Goal: Navigation & Orientation: Understand site structure

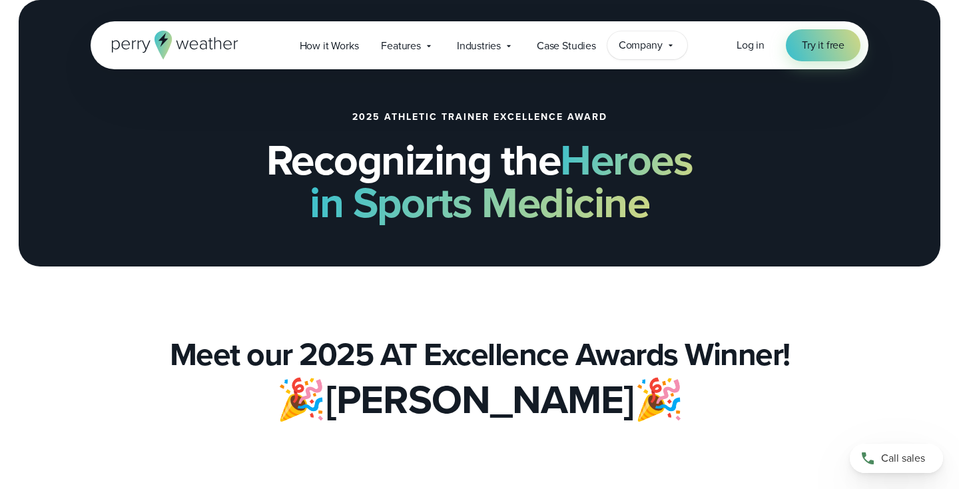
click at [620, 49] on span "Company" at bounding box center [640, 45] width 44 height 16
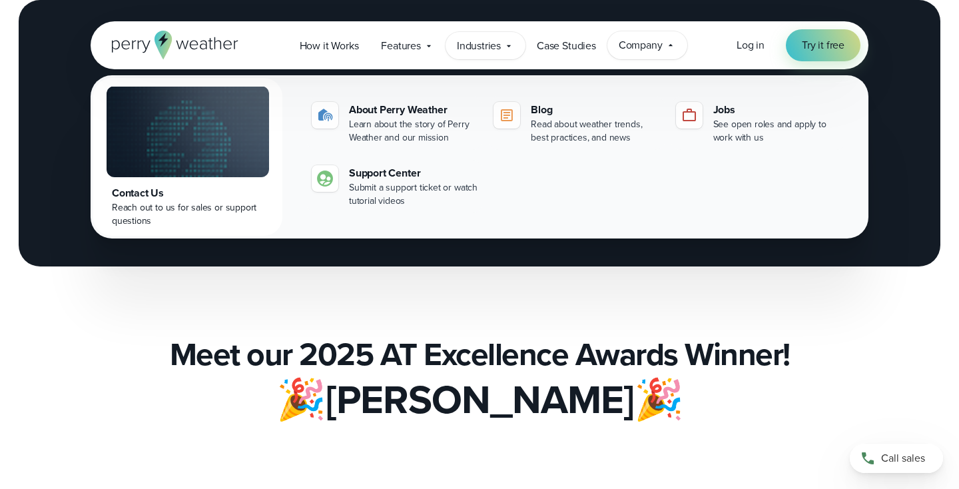
click at [489, 37] on div "Industries Featured Case Study How PGA of America is Prioritizing Golfer Safety…" at bounding box center [485, 45] width 80 height 27
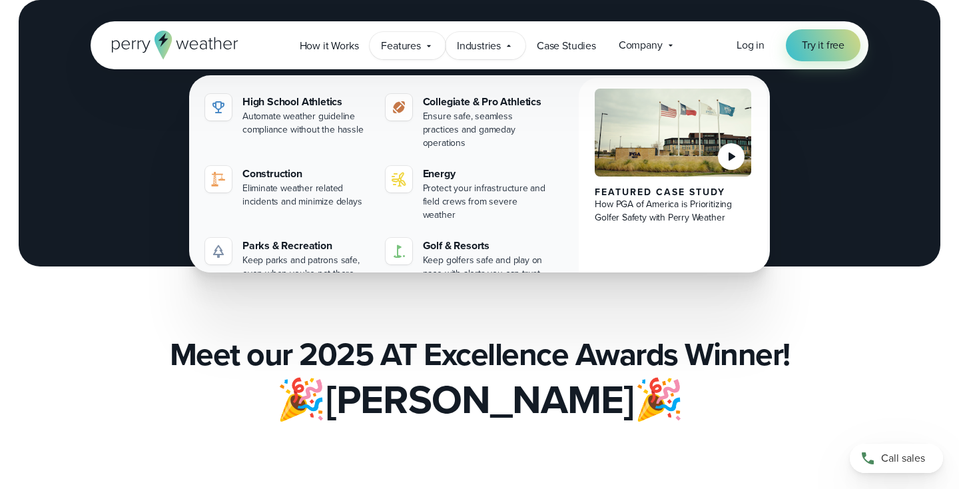
click at [397, 46] on span "Features" at bounding box center [401, 46] width 40 height 16
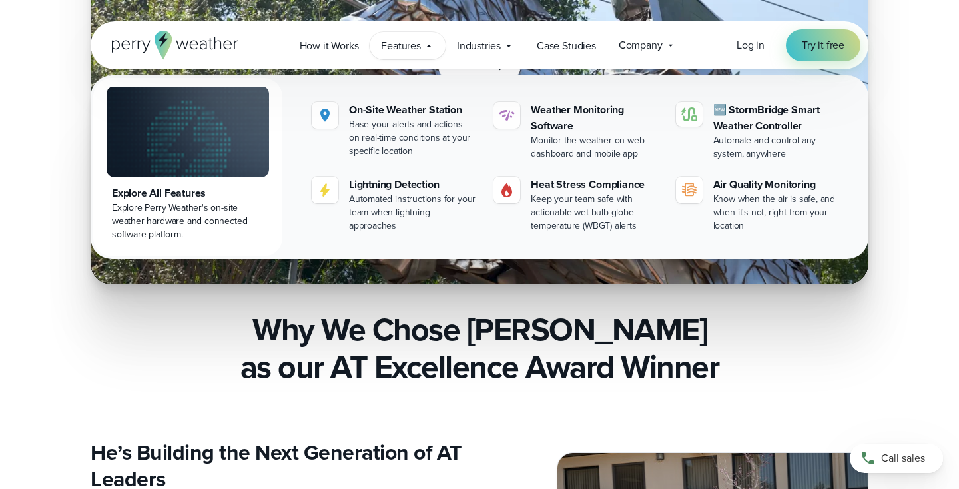
click at [927, 248] on div "Watch" at bounding box center [479, 65] width 959 height 437
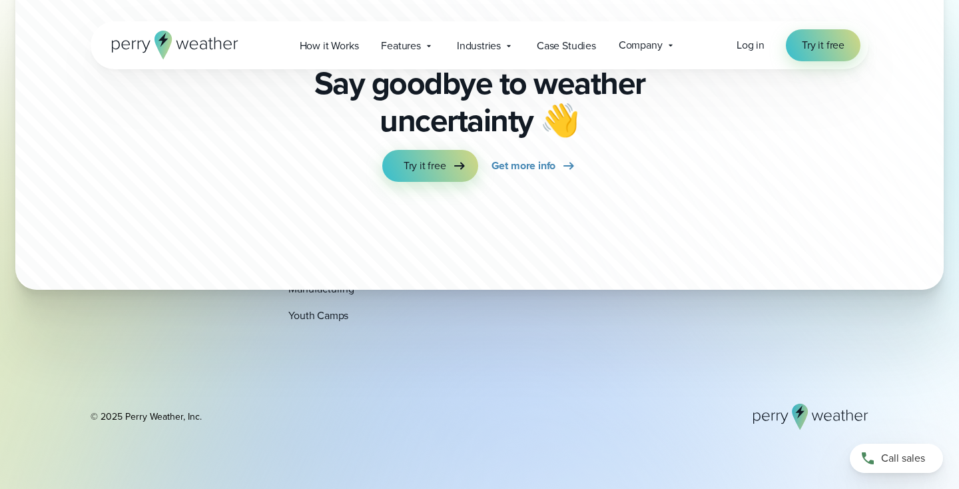
scroll to position [3363, 0]
